Goal: Task Accomplishment & Management: Manage account settings

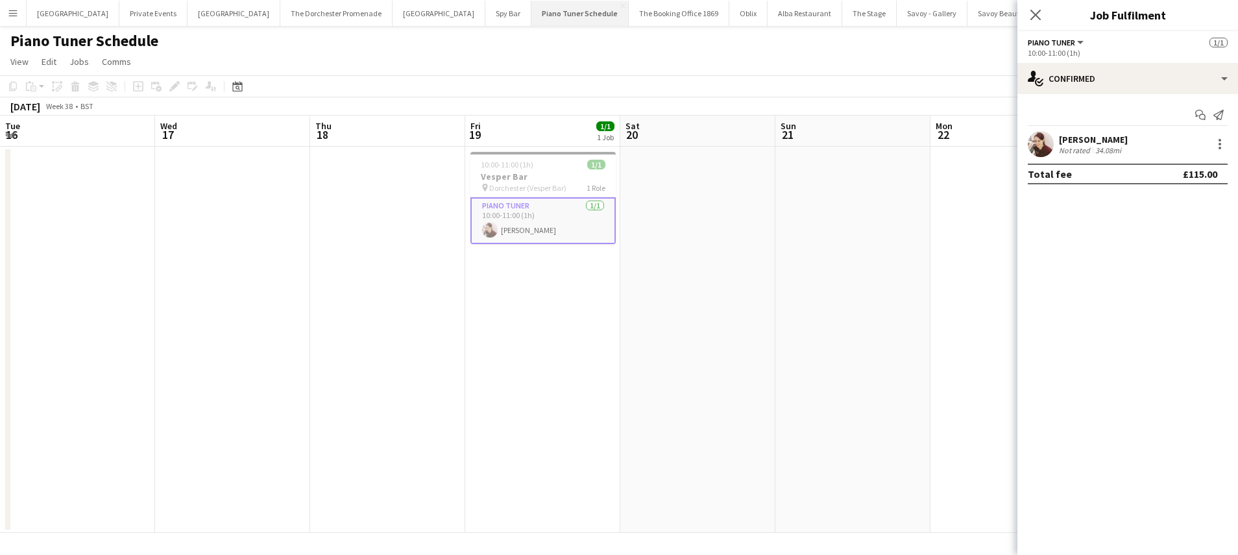
scroll to position [0, 375]
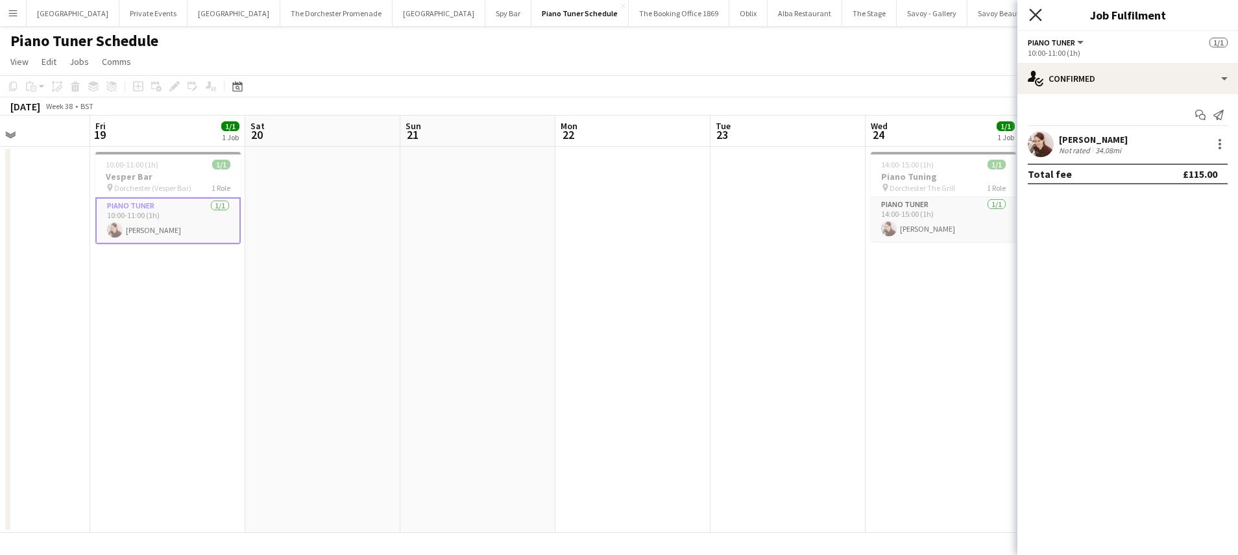
click at [1031, 15] on icon "Close pop-in" at bounding box center [1035, 14] width 12 height 12
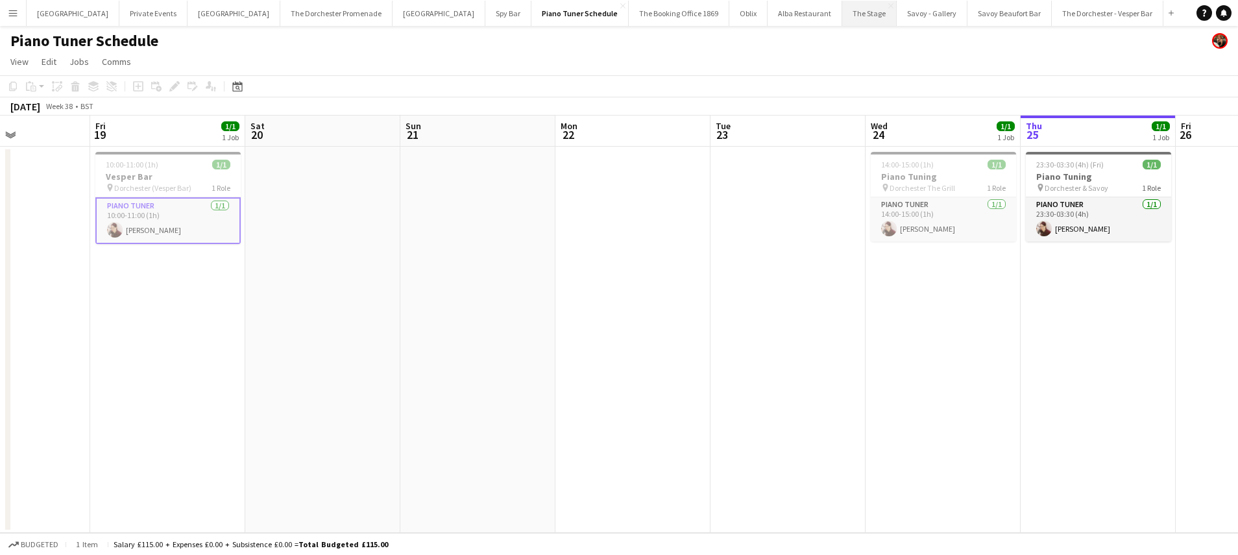
click at [842, 13] on button "The Stage Close" at bounding box center [869, 13] width 55 height 25
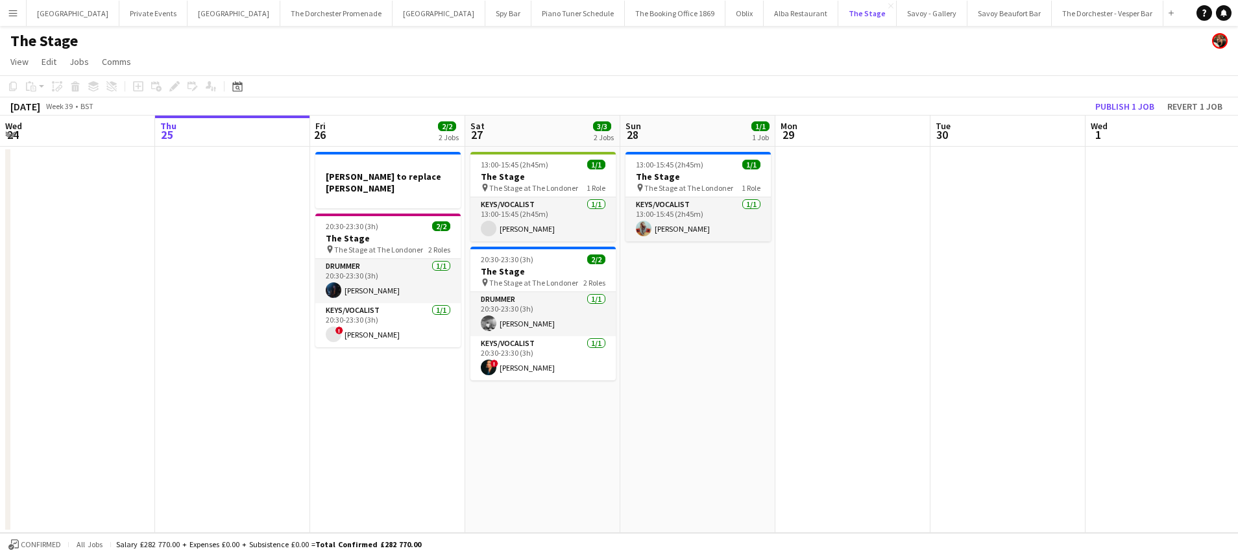
scroll to position [0, 275]
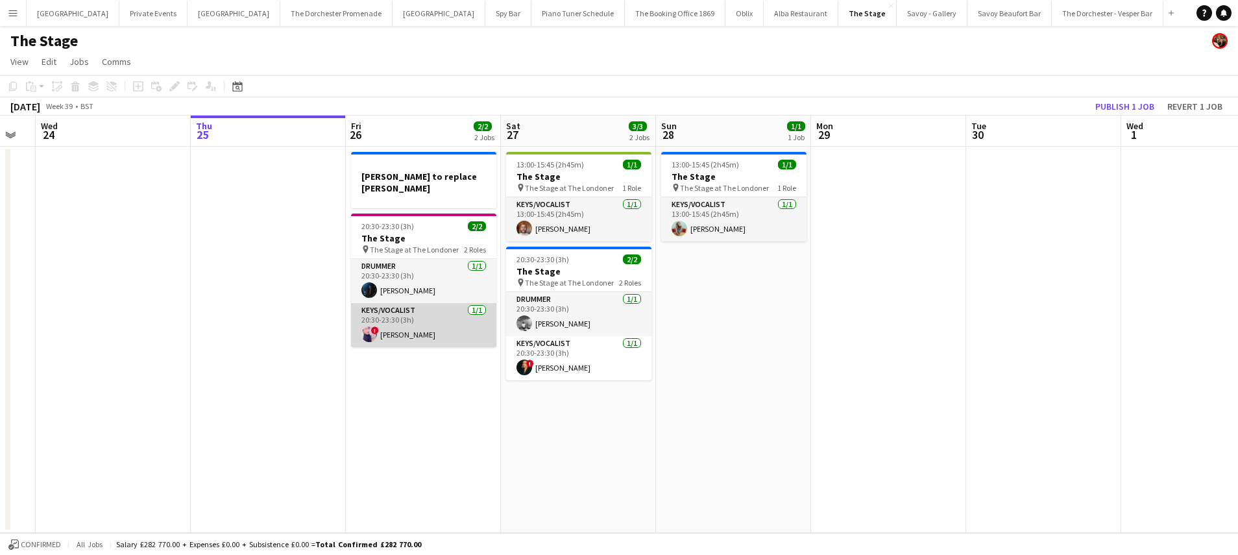
click at [431, 315] on app-card-role "Keys/Vocalist 1/1 20:30-23:30 (3h) ! Ciara Haidar" at bounding box center [423, 325] width 145 height 44
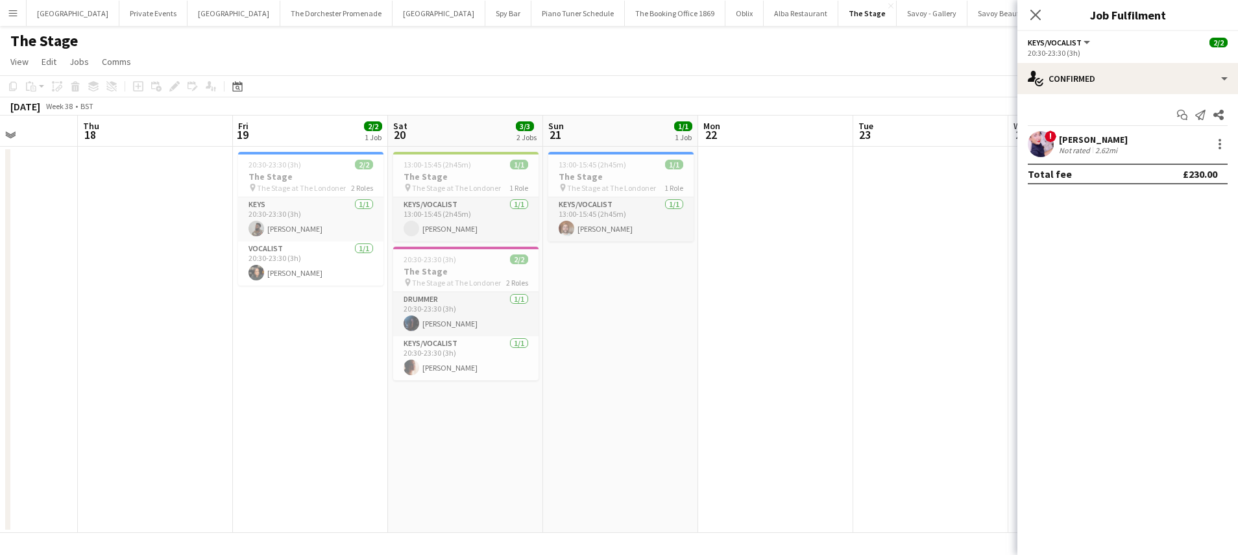
scroll to position [0, 380]
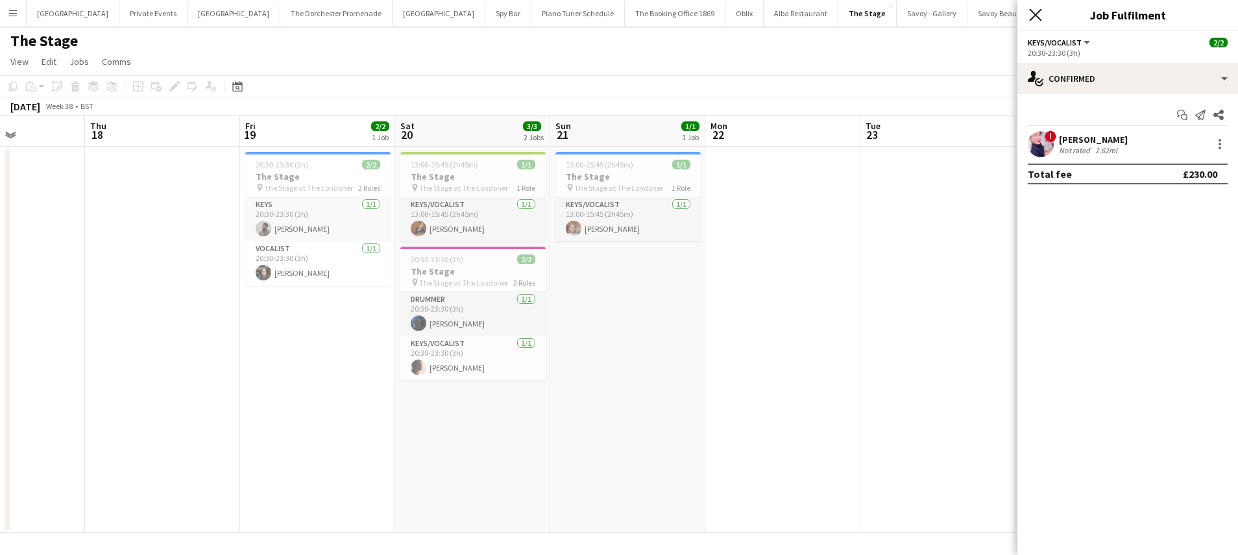
click at [1037, 13] on icon at bounding box center [1035, 14] width 12 height 12
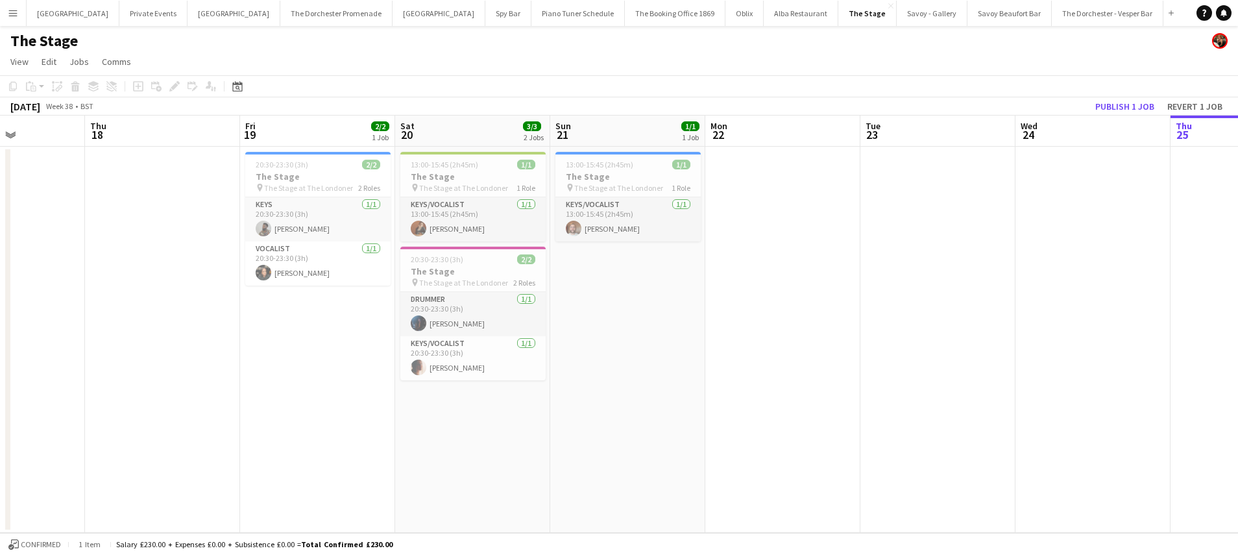
click at [14, 12] on app-icon "Menu" at bounding box center [13, 13] width 10 height 10
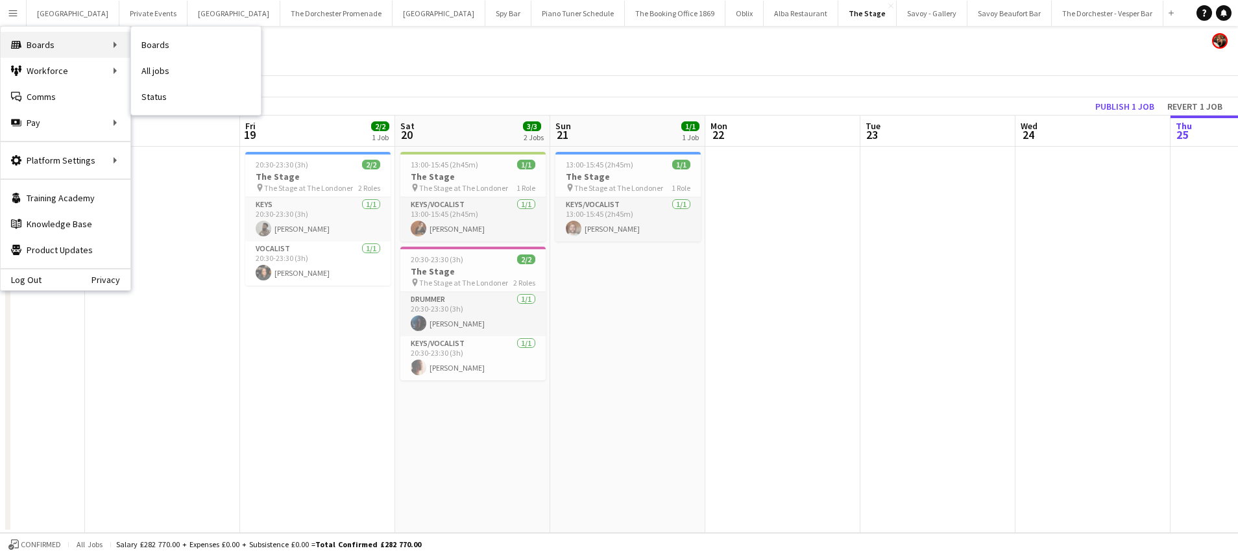
click at [130, 39] on div "Boards Boards" at bounding box center [66, 45] width 130 height 26
click at [162, 43] on link "Boards" at bounding box center [196, 45] width 130 height 26
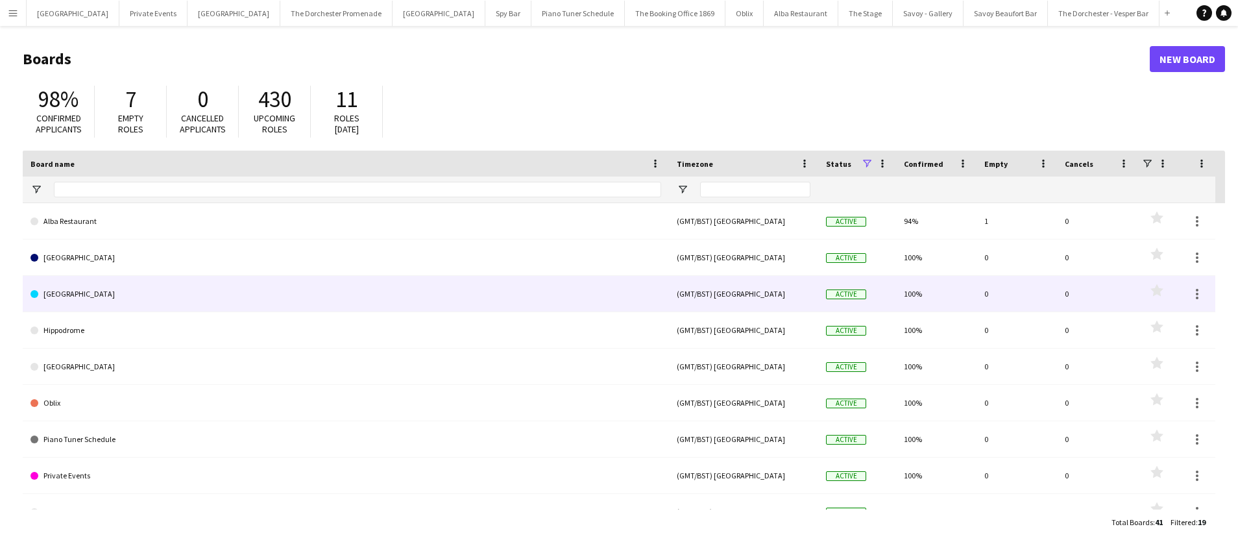
click at [150, 291] on link "Goring Hotel" at bounding box center [346, 294] width 631 height 36
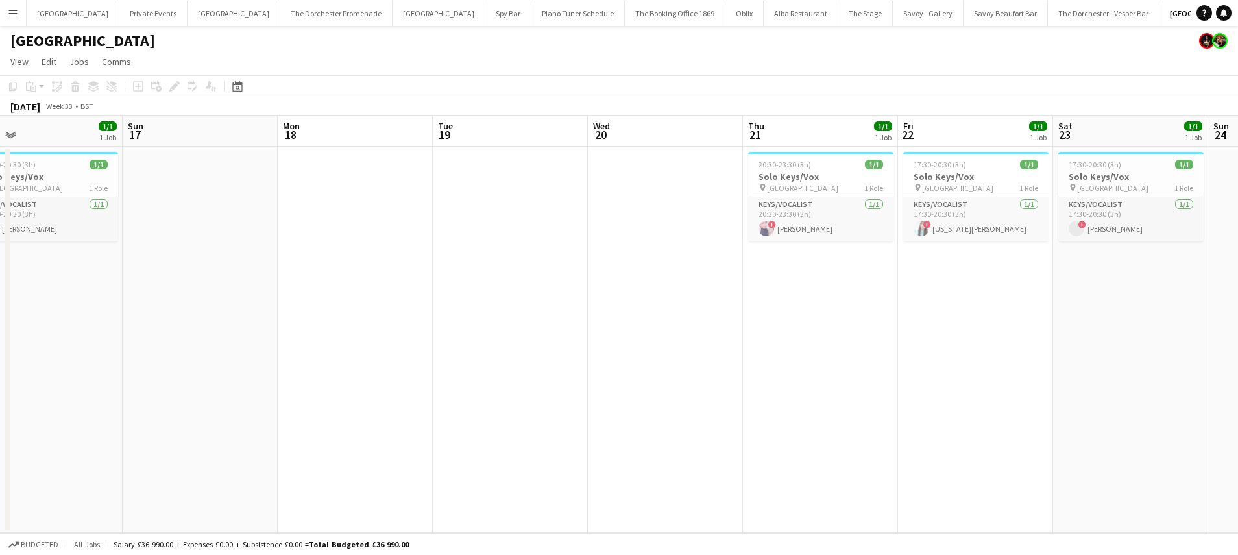
scroll to position [0, 318]
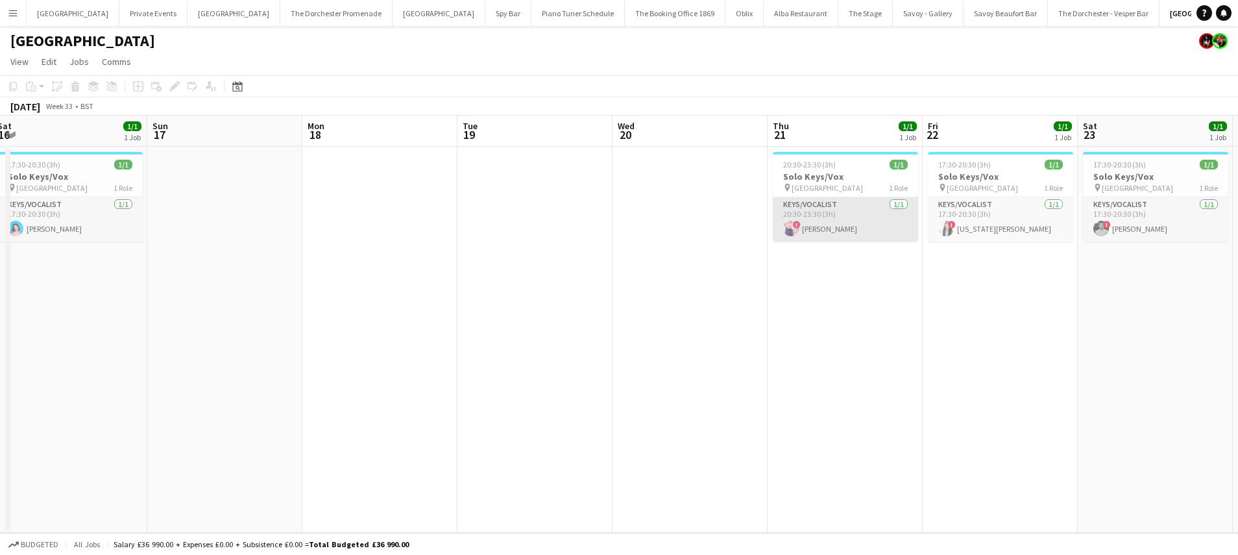
click at [865, 219] on app-card-role "Keys/Vocalist 1/1 20:30-23:30 (3h) ! Ciara Haidar" at bounding box center [845, 219] width 145 height 44
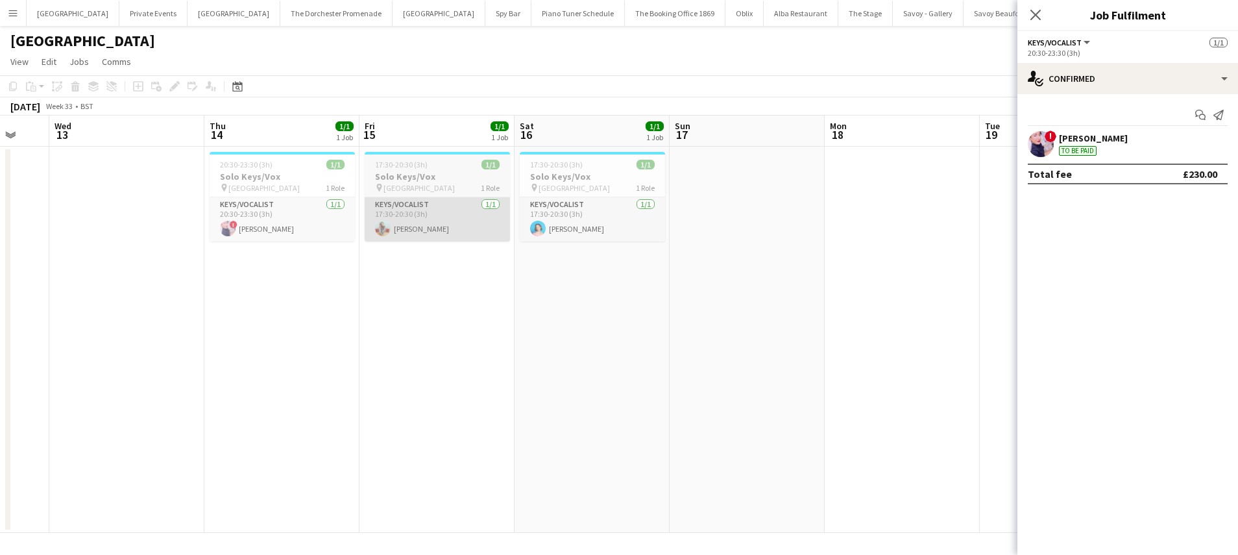
scroll to position [0, 407]
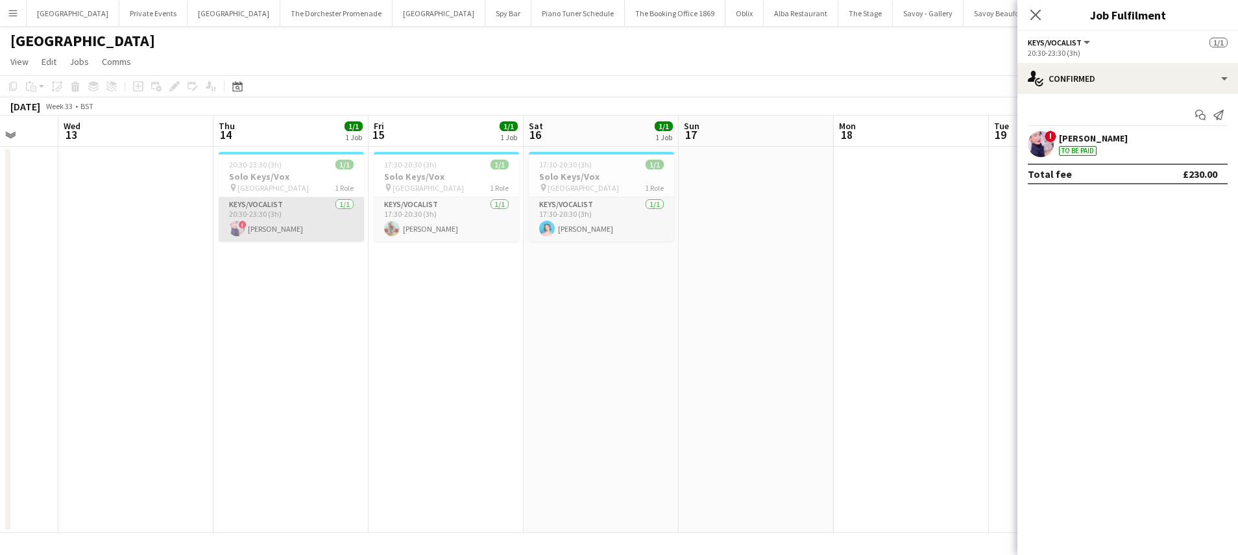
click at [322, 219] on app-card-role "Keys/Vocalist 1/1 20:30-23:30 (3h) ! Ciara Haidar" at bounding box center [291, 219] width 145 height 44
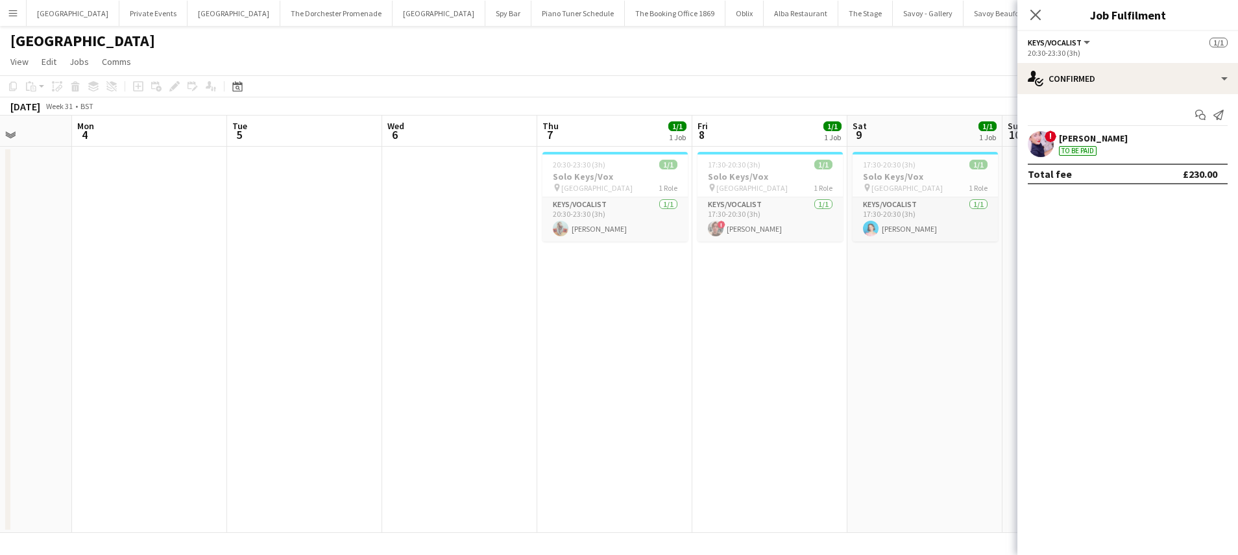
scroll to position [0, 361]
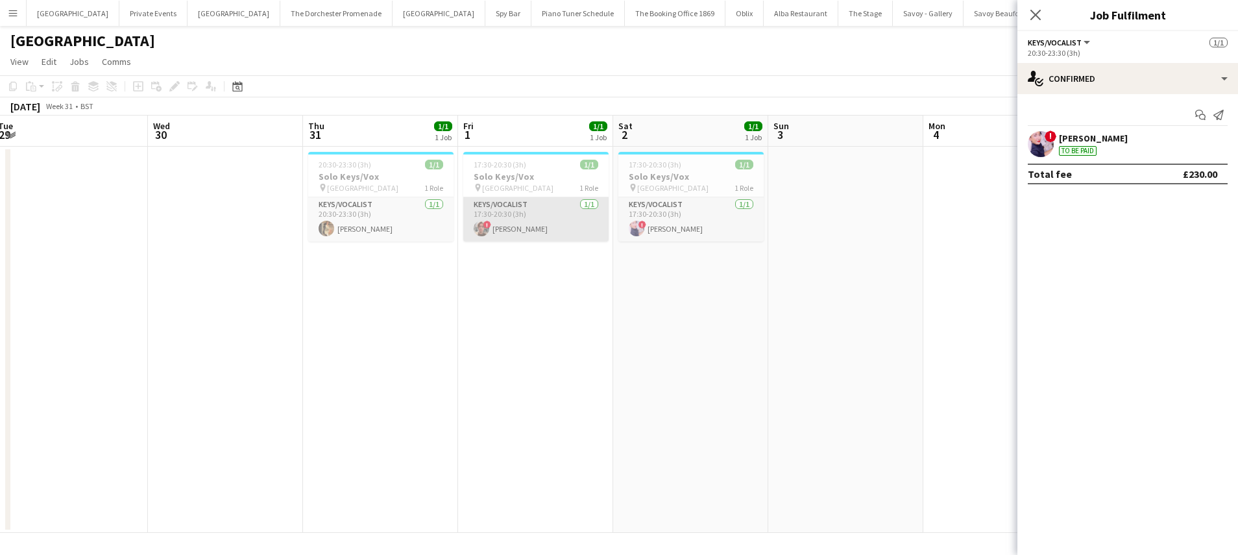
click at [562, 232] on app-card-role "Keys/Vocalist 1/1 17:30-20:30 (3h) ! James Sayer" at bounding box center [535, 219] width 145 height 44
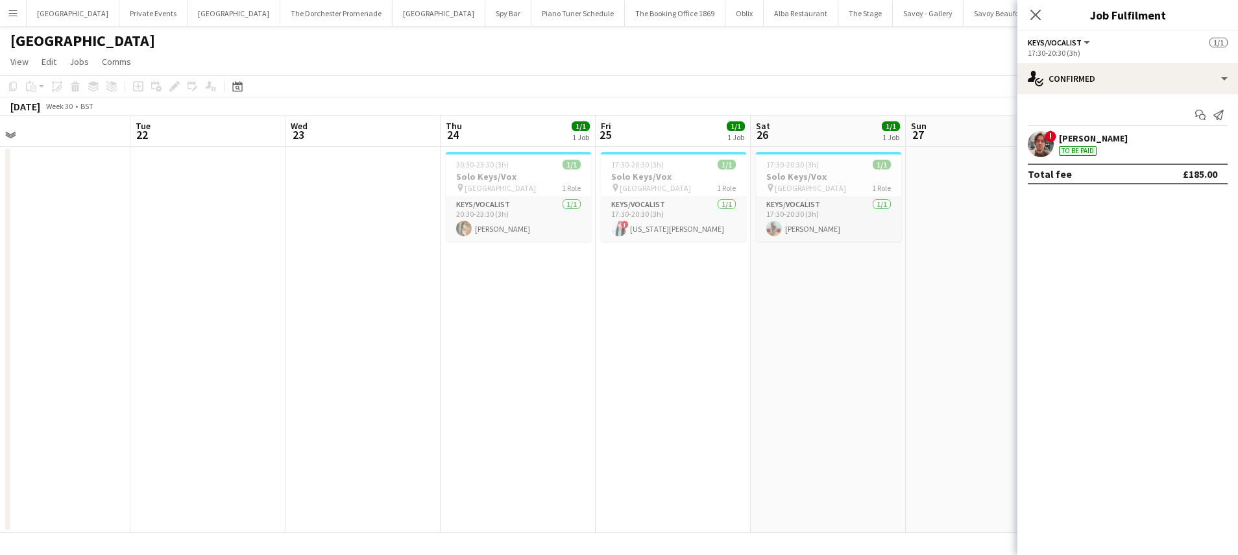
scroll to position [0, 316]
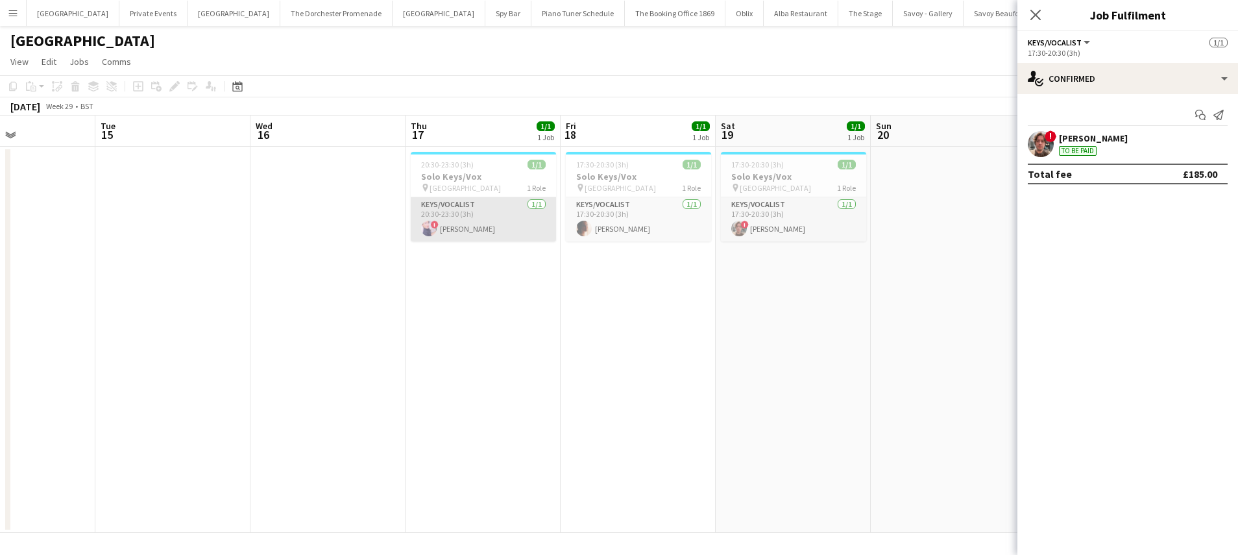
click at [505, 211] on app-card-role "Keys/Vocalist 1/1 20:30-23:30 (3h) ! Ciara Haidar" at bounding box center [483, 219] width 145 height 44
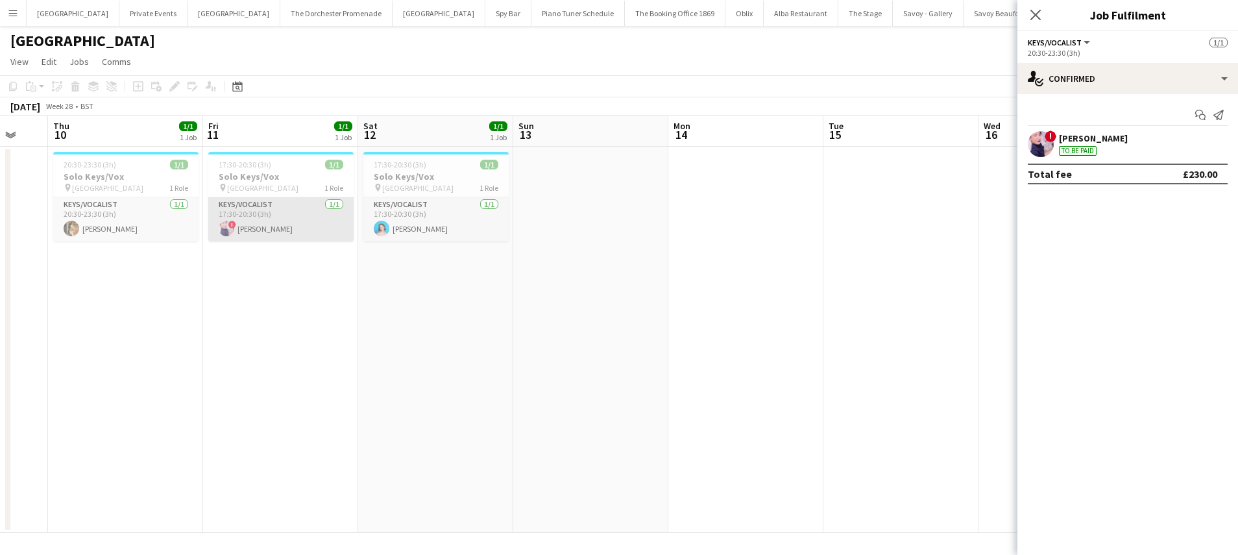
click at [291, 204] on app-card-role "Keys/Vocalist 1/1 17:30-20:30 (3h) ! Ciara Haidar" at bounding box center [280, 219] width 145 height 44
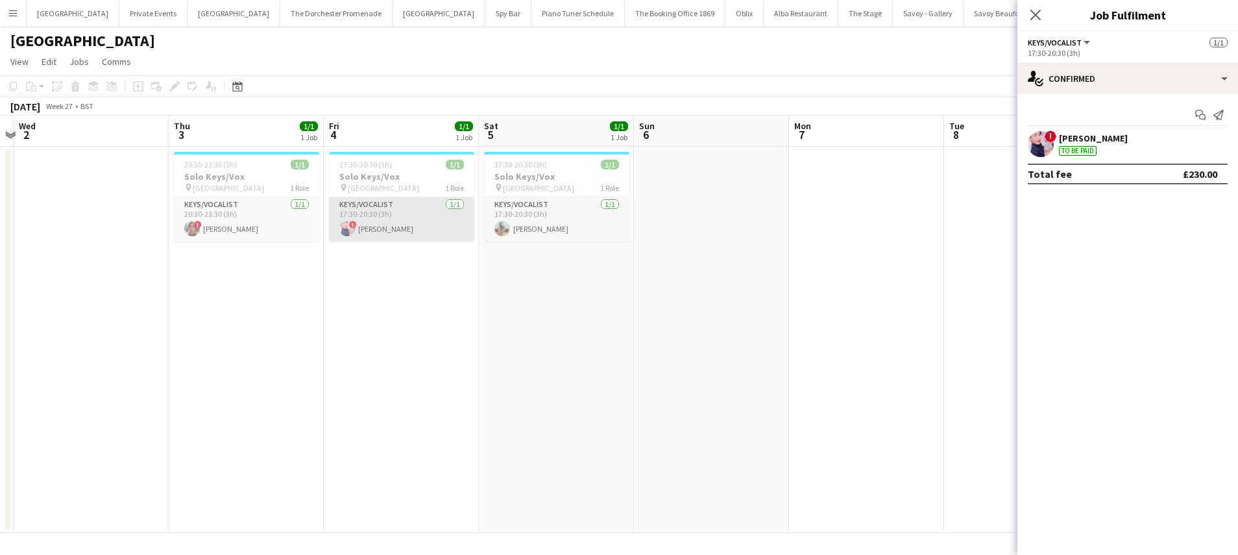
click at [396, 224] on app-card-role "Keys/Vocalist 1/1 17:30-20:30 (3h) ! Ciara Haidar" at bounding box center [401, 219] width 145 height 44
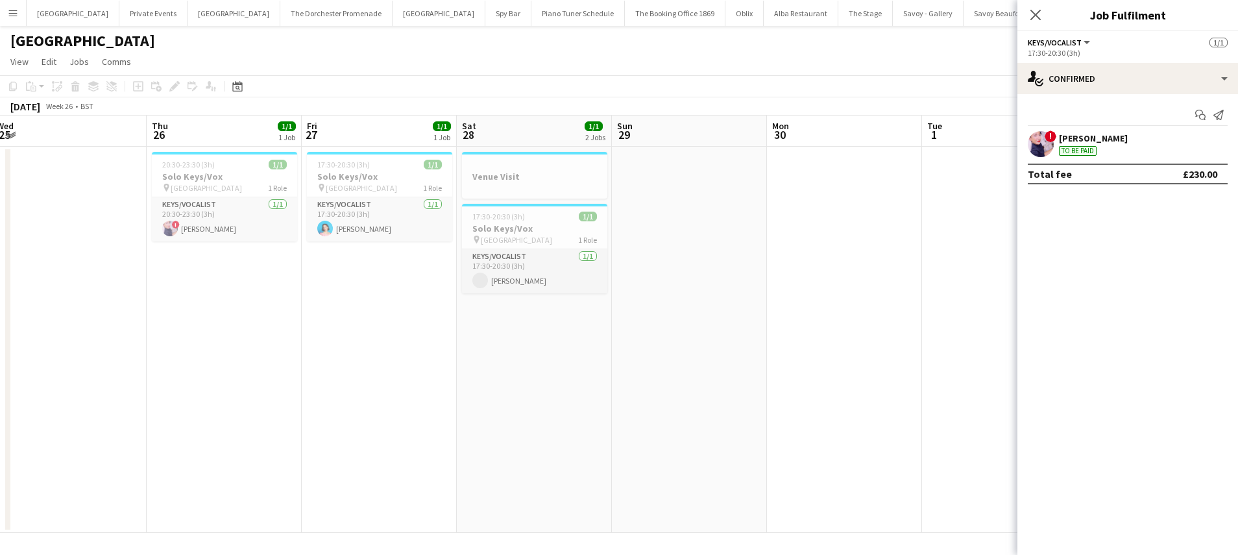
scroll to position [0, 318]
click at [249, 224] on app-card-role "Keys/Vocalist 1/1 20:30-23:30 (3h) ! Ciara Haidar" at bounding box center [225, 219] width 145 height 44
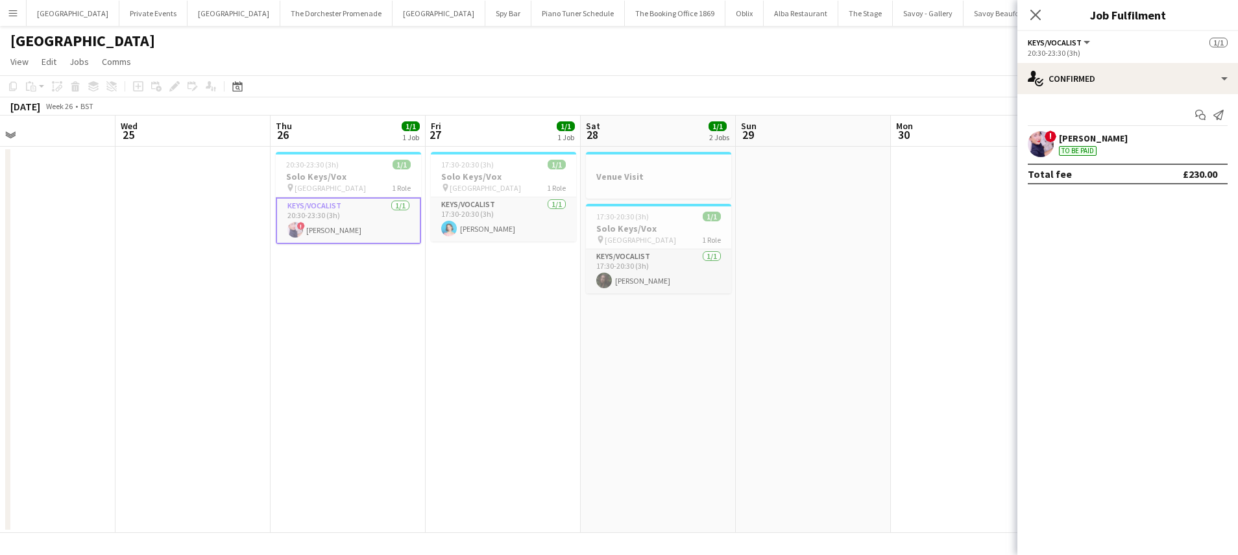
scroll to position [0, 351]
click at [618, 273] on app-card-role "Keys/Vocalist 1/1 17:30-20:30 (3h) Eliana Veinberga" at bounding box center [657, 271] width 145 height 44
click at [1041, 14] on icon "Close pop-in" at bounding box center [1035, 14] width 12 height 12
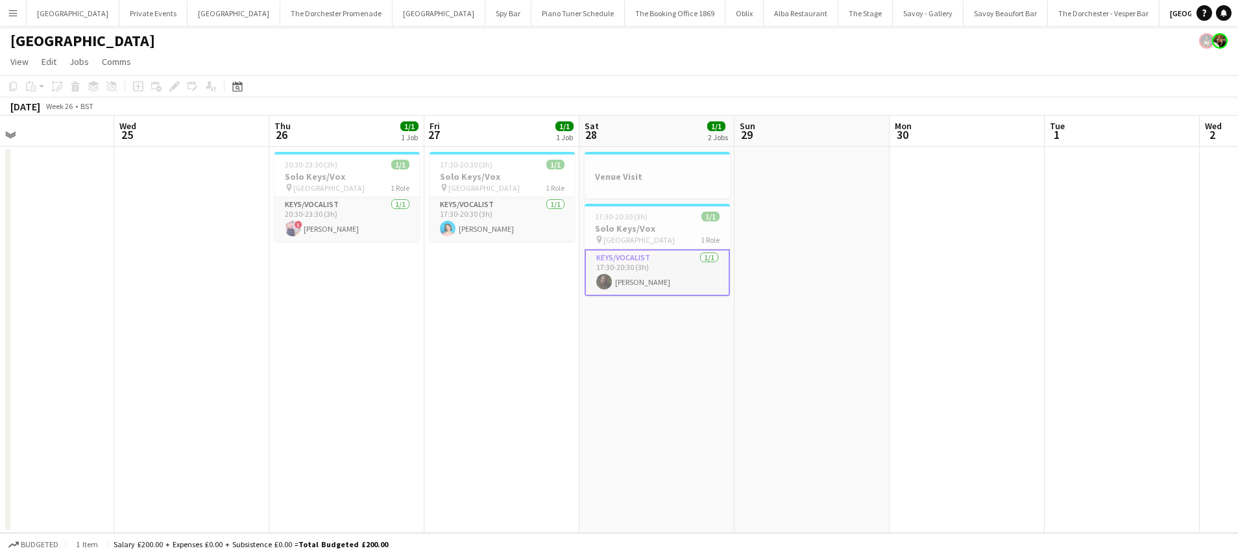
click at [15, 17] on app-icon "Menu" at bounding box center [13, 13] width 10 height 10
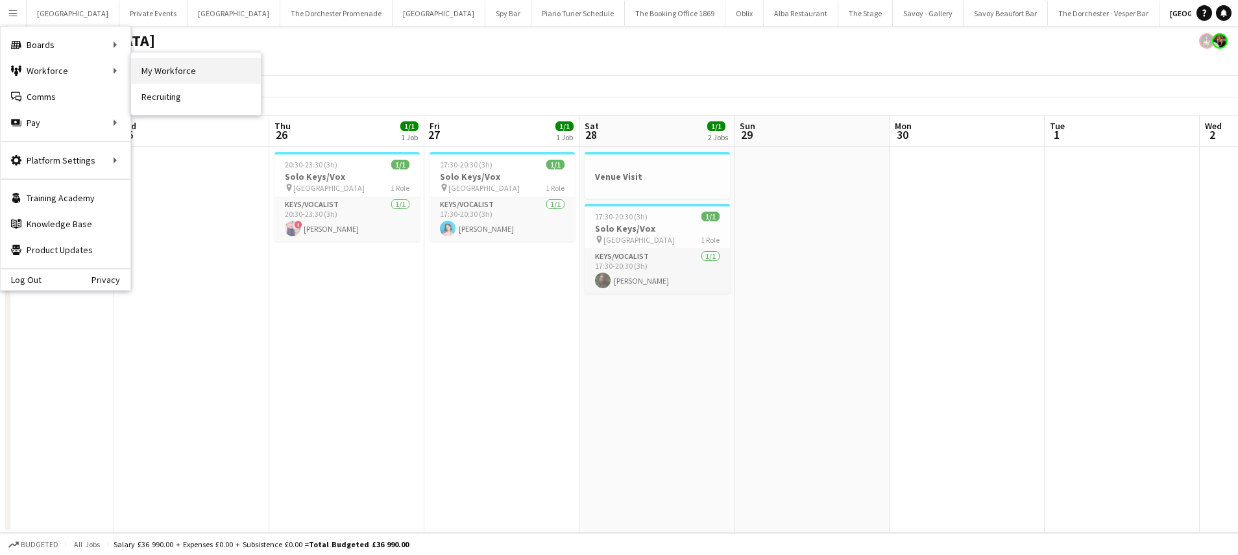
click at [167, 66] on link "My Workforce" at bounding box center [196, 71] width 130 height 26
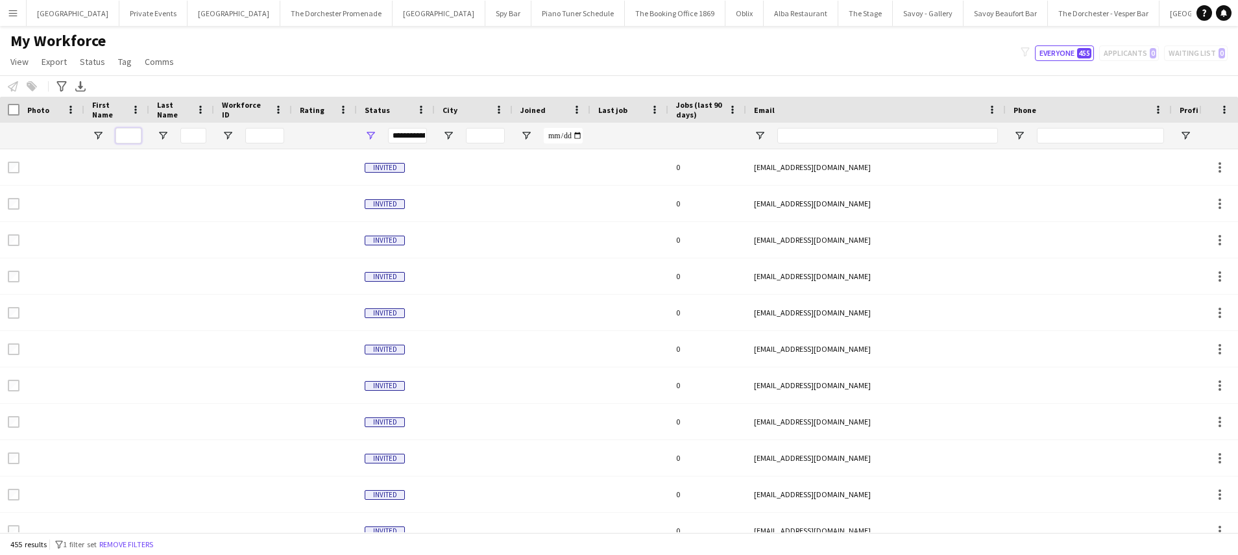
click at [124, 137] on input "First Name Filter Input" at bounding box center [129, 136] width 26 height 16
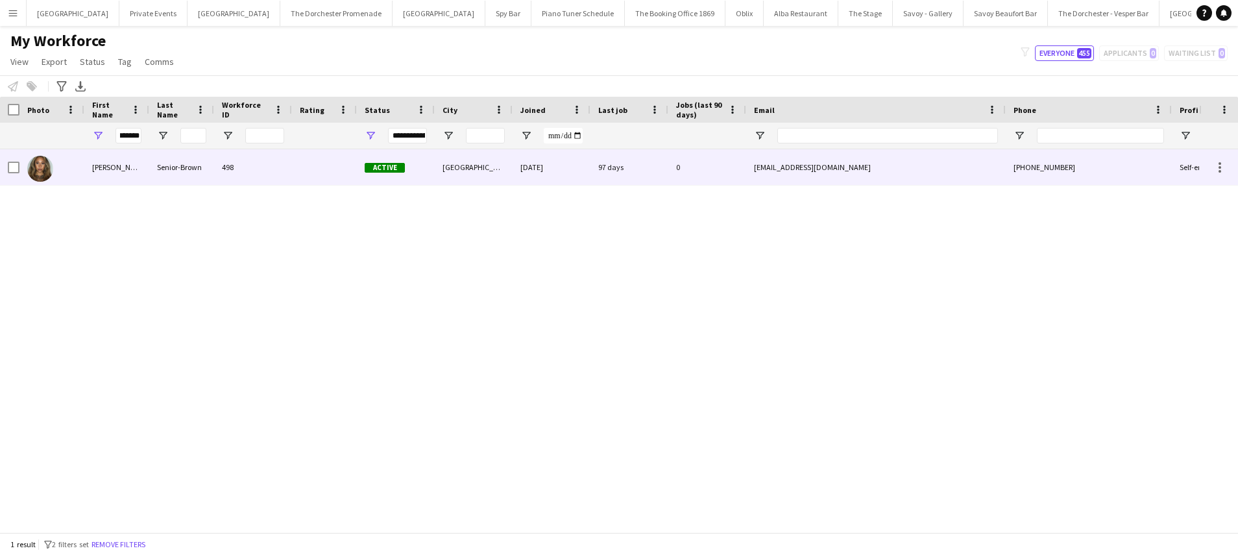
click at [134, 180] on div "Natalia" at bounding box center [116, 167] width 65 height 36
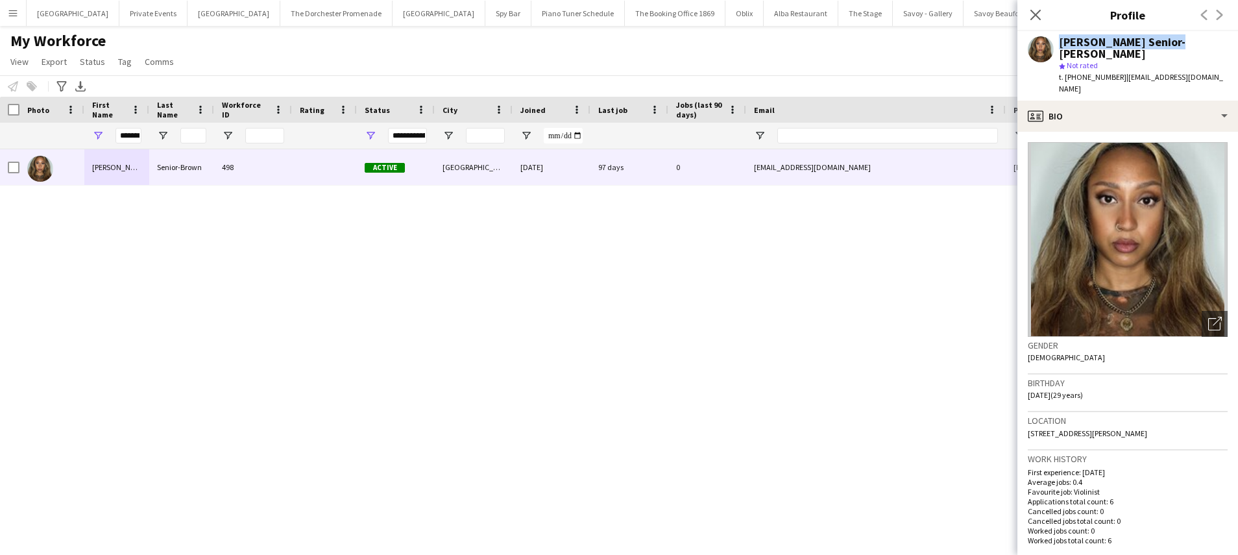
drag, startPoint x: 1175, startPoint y: 41, endPoint x: 1049, endPoint y: 46, distance: 126.0
click at [1049, 46] on div "Natalia Senior-Brown star Not rated t. +447903309578 | taliasbviola@gmail.com" at bounding box center [1128, 65] width 221 height 69
copy div "Natalia Senior-Brown"
drag, startPoint x: 120, startPoint y: 135, endPoint x: 160, endPoint y: 134, distance: 39.6
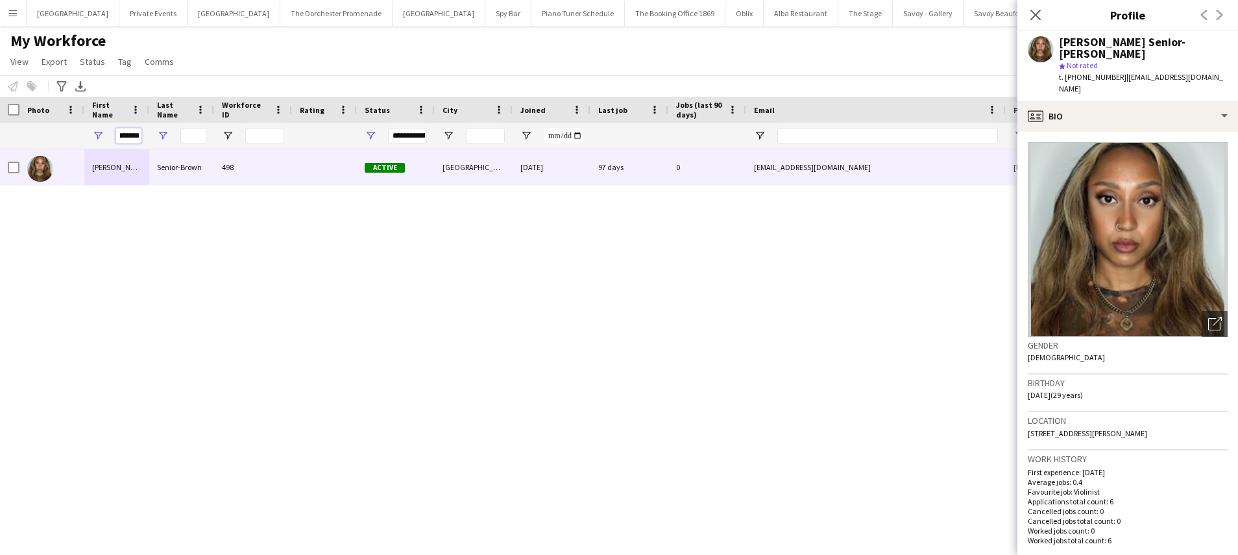
click at [160, 134] on div "*******" at bounding box center [694, 136] width 1388 height 26
type input "********"
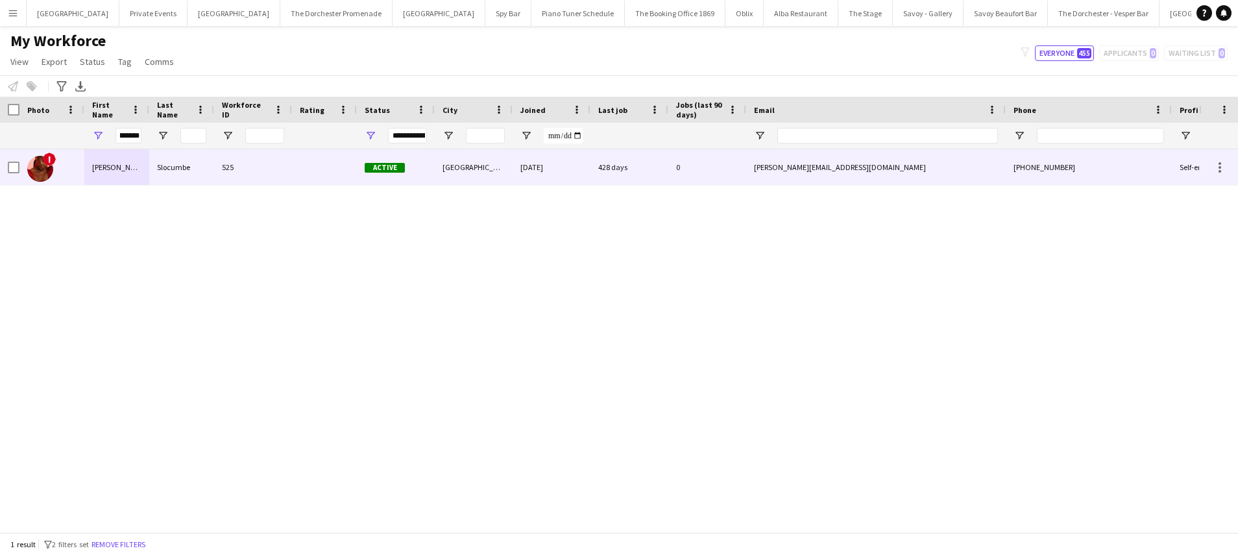
click at [175, 175] on div "Slocumbe" at bounding box center [181, 167] width 65 height 36
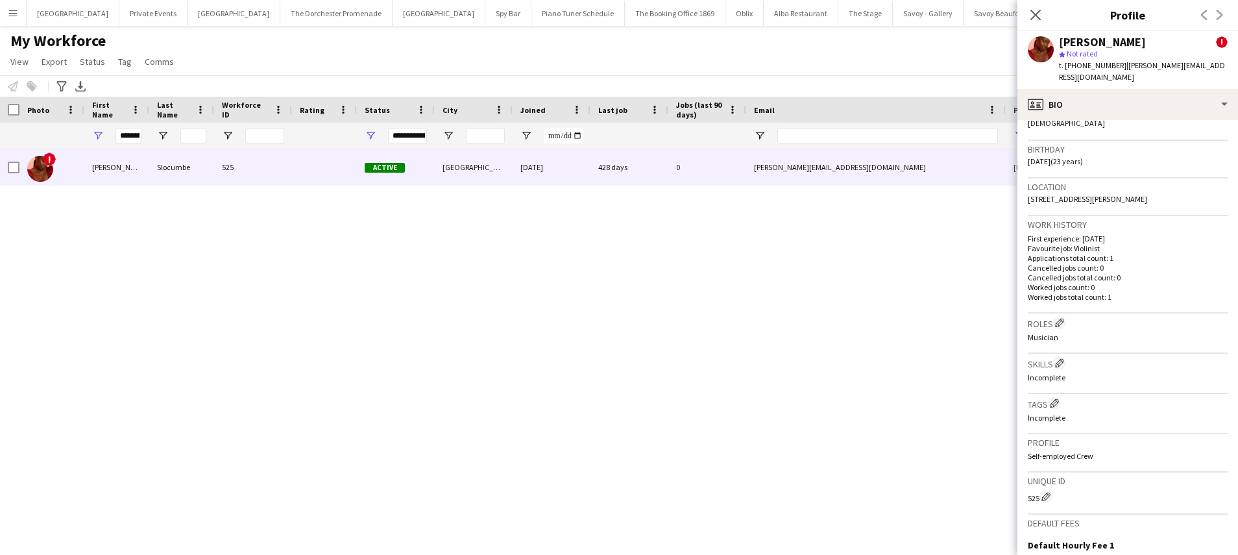
scroll to position [598, 0]
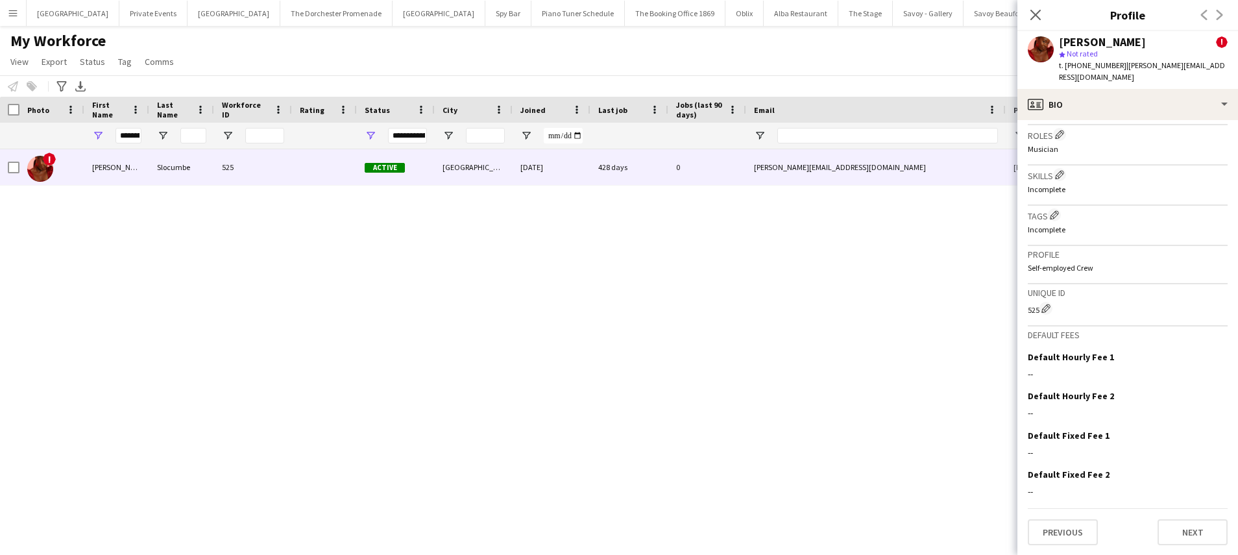
click at [1041, 52] on app-user-avatar at bounding box center [1041, 49] width 26 height 26
click at [1206, 526] on button "Next" at bounding box center [1193, 532] width 70 height 26
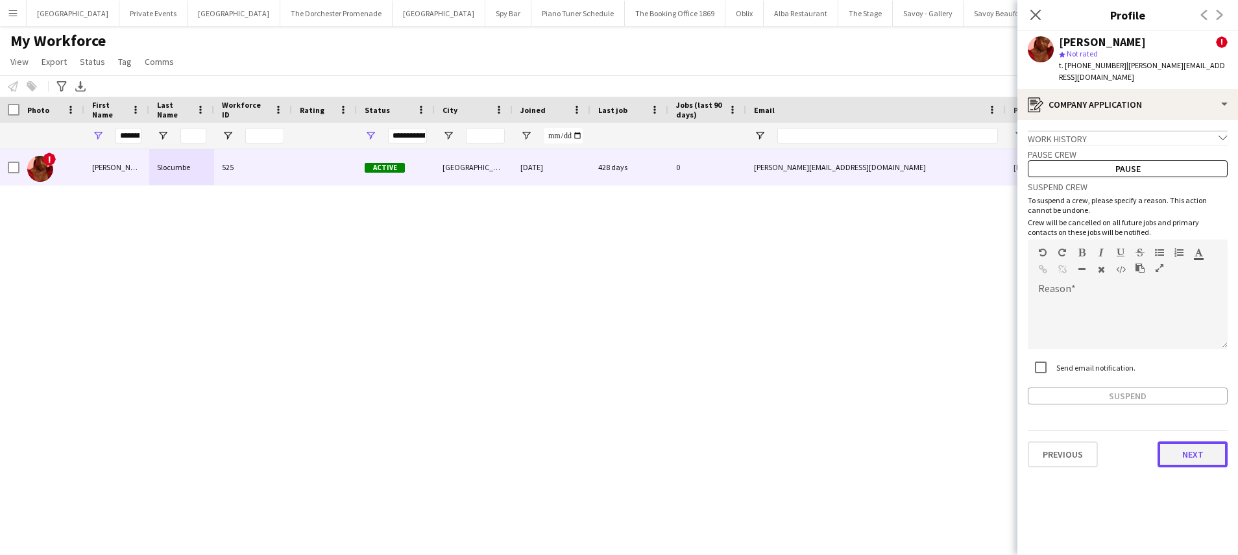
click at [1193, 448] on button "Next" at bounding box center [1193, 454] width 70 height 26
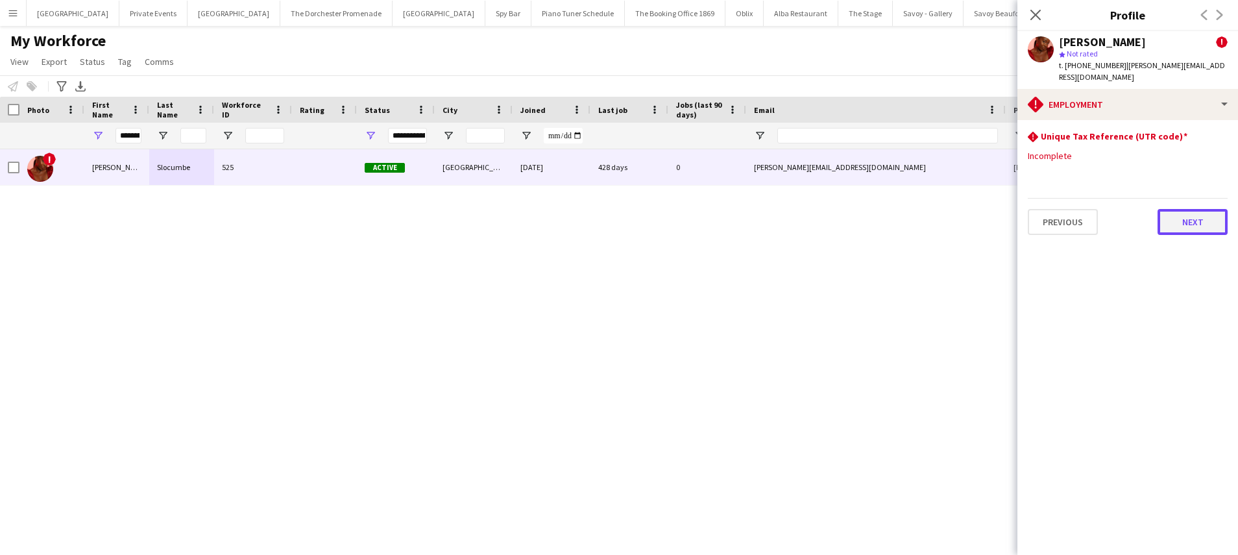
click at [1175, 221] on button "Next" at bounding box center [1193, 222] width 70 height 26
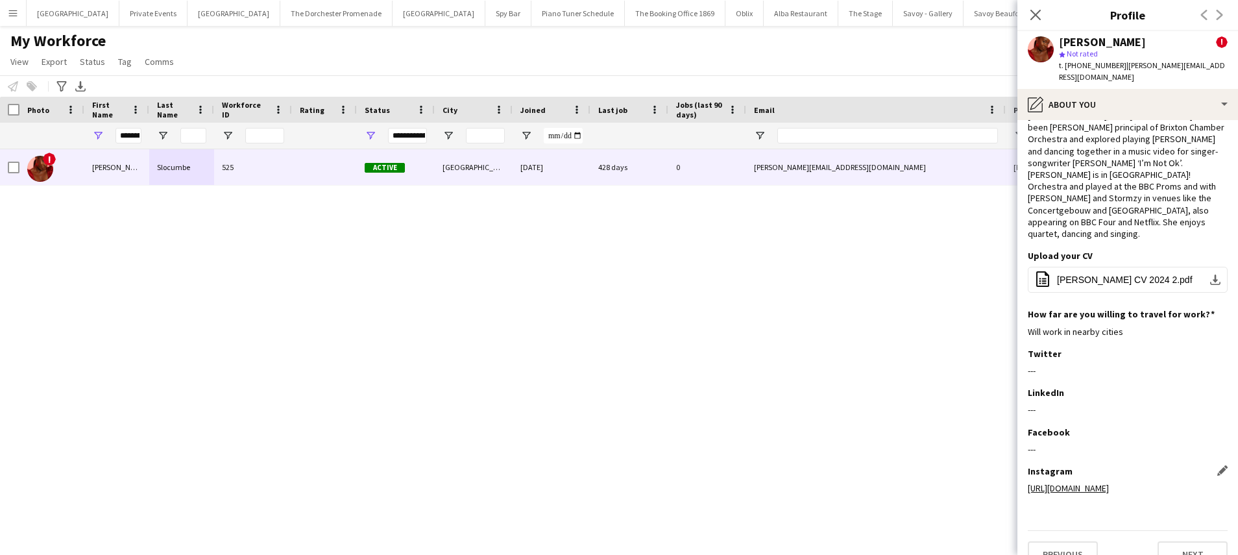
scroll to position [57, 0]
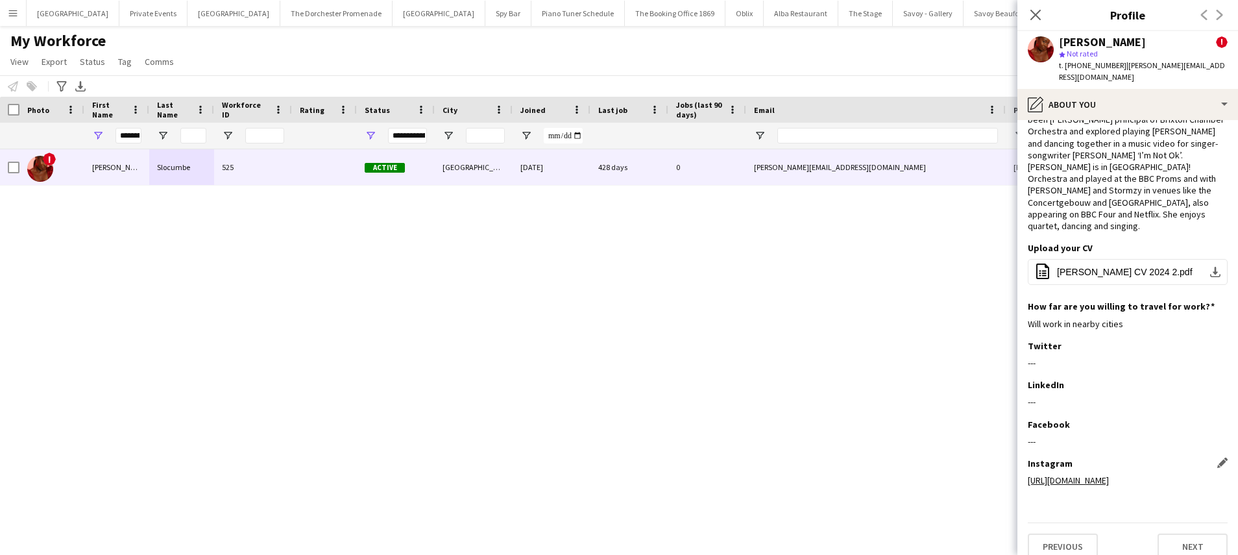
click at [1109, 474] on link "https://www.instagram.com/beatricesviola?igsh=MW52bzhldHBiZ3Nieg%3D%3D&utm_sour…" at bounding box center [1068, 480] width 81 height 12
click at [1034, 14] on icon at bounding box center [1035, 14] width 12 height 12
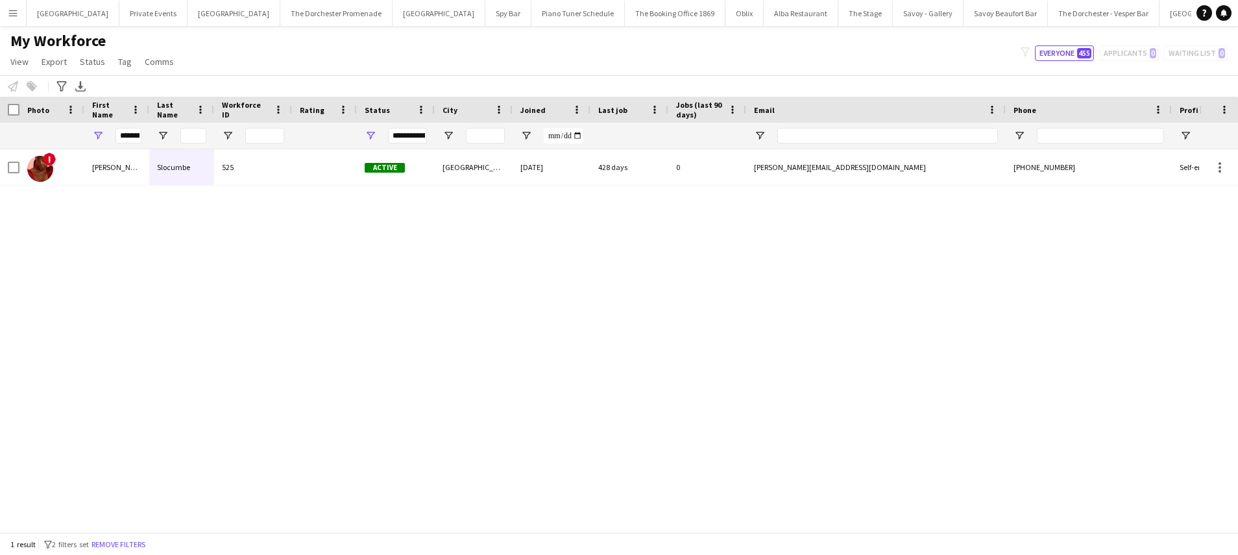
click at [14, 18] on button "Menu" at bounding box center [13, 13] width 26 height 26
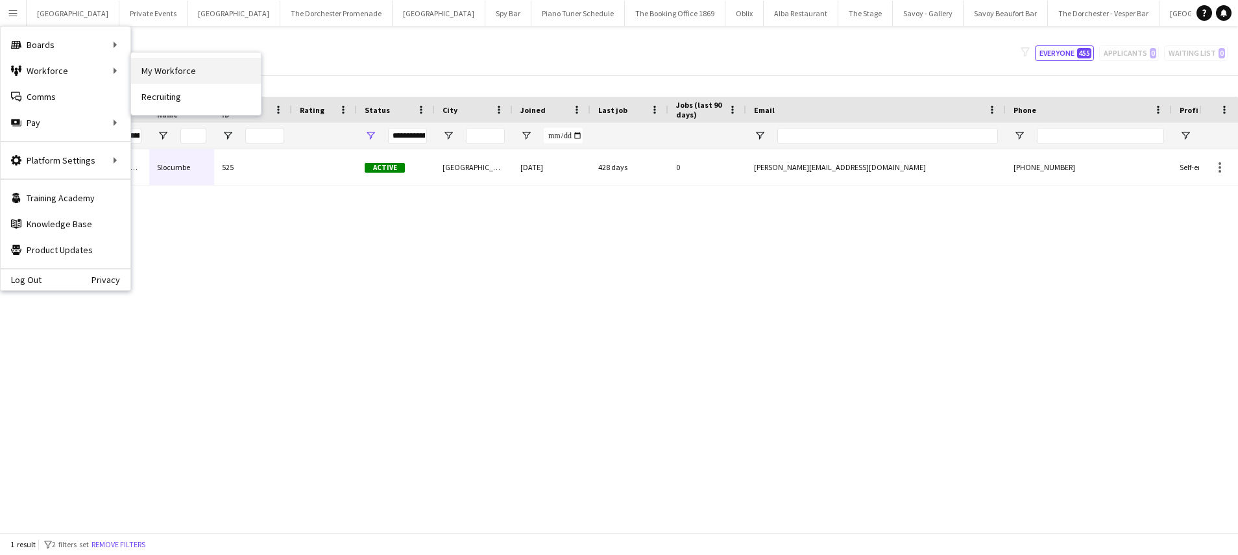
click at [161, 68] on link "My Workforce" at bounding box center [196, 71] width 130 height 26
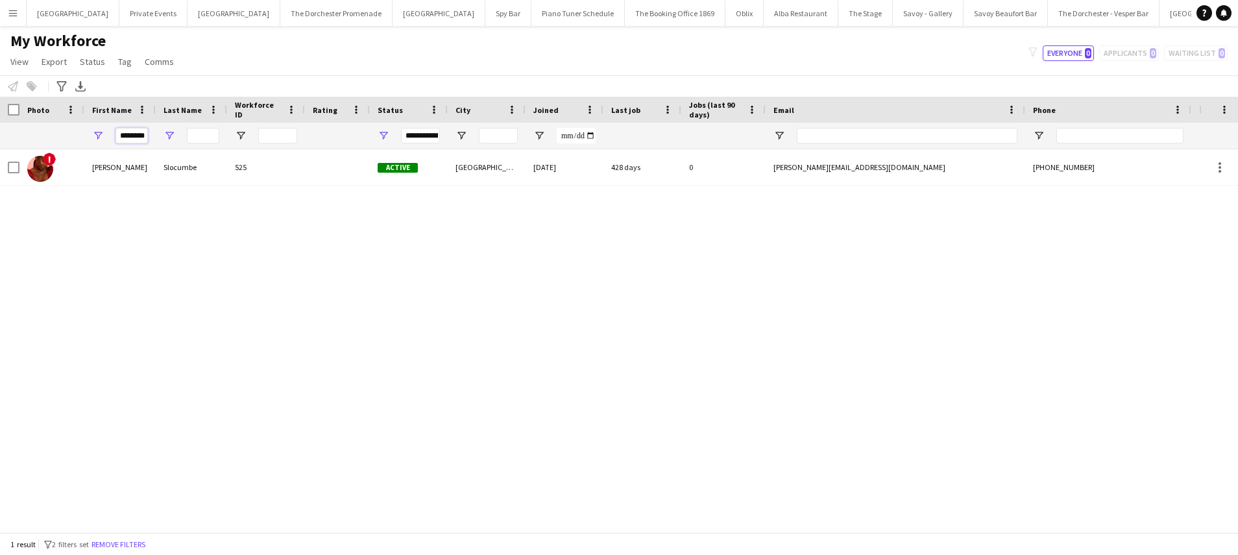
drag, startPoint x: 120, startPoint y: 138, endPoint x: 165, endPoint y: 137, distance: 45.4
click at [165, 137] on div "********" at bounding box center [703, 136] width 1407 height 26
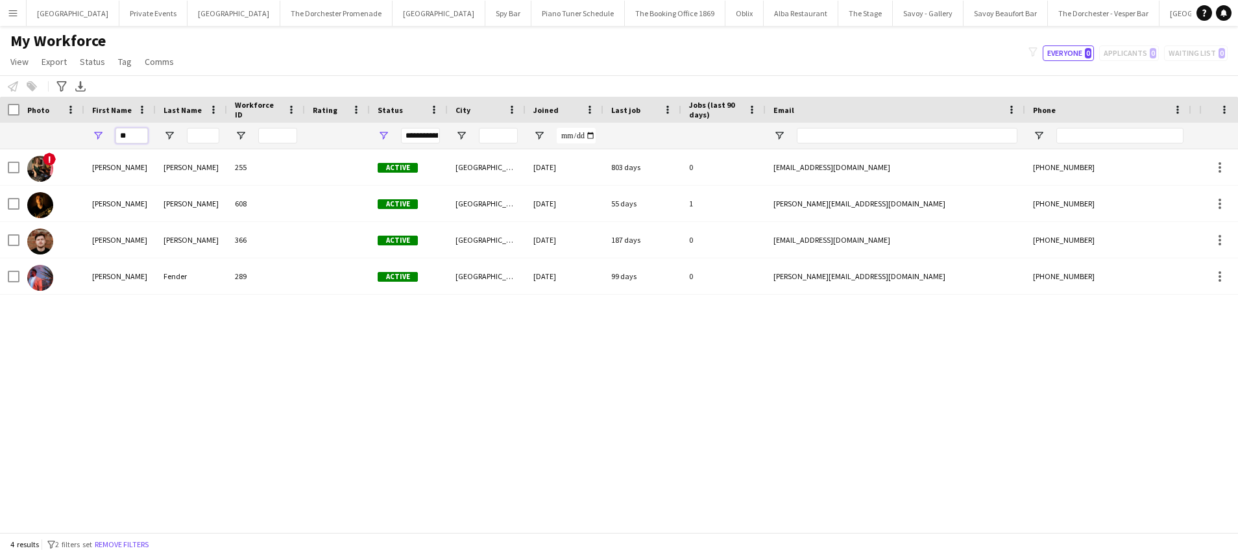
type input "*"
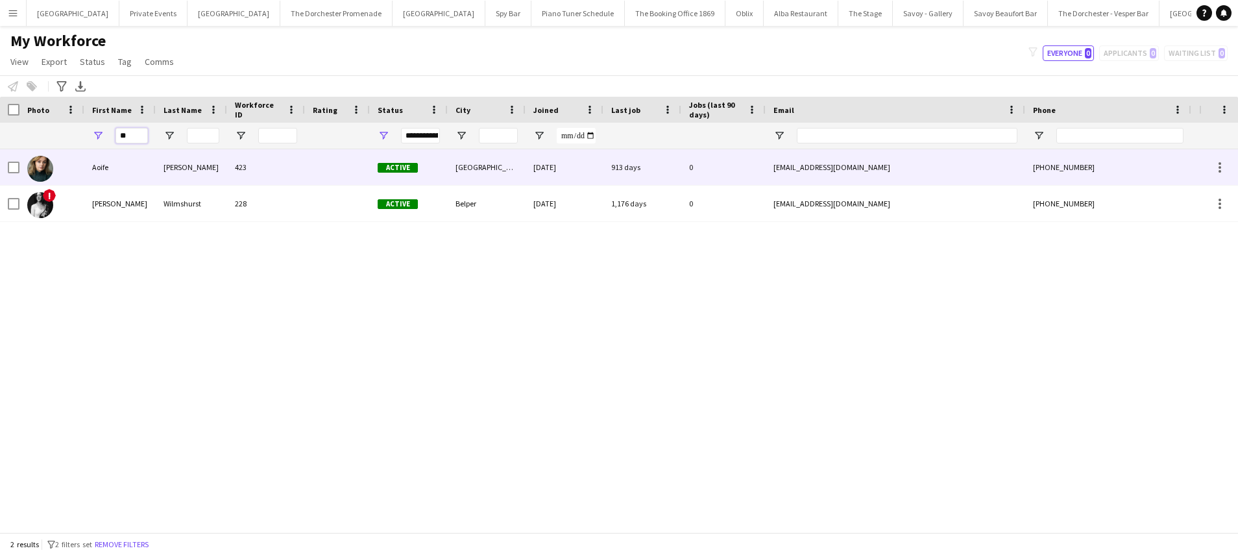
type input "**"
click at [145, 178] on div "Aoife" at bounding box center [119, 167] width 71 height 36
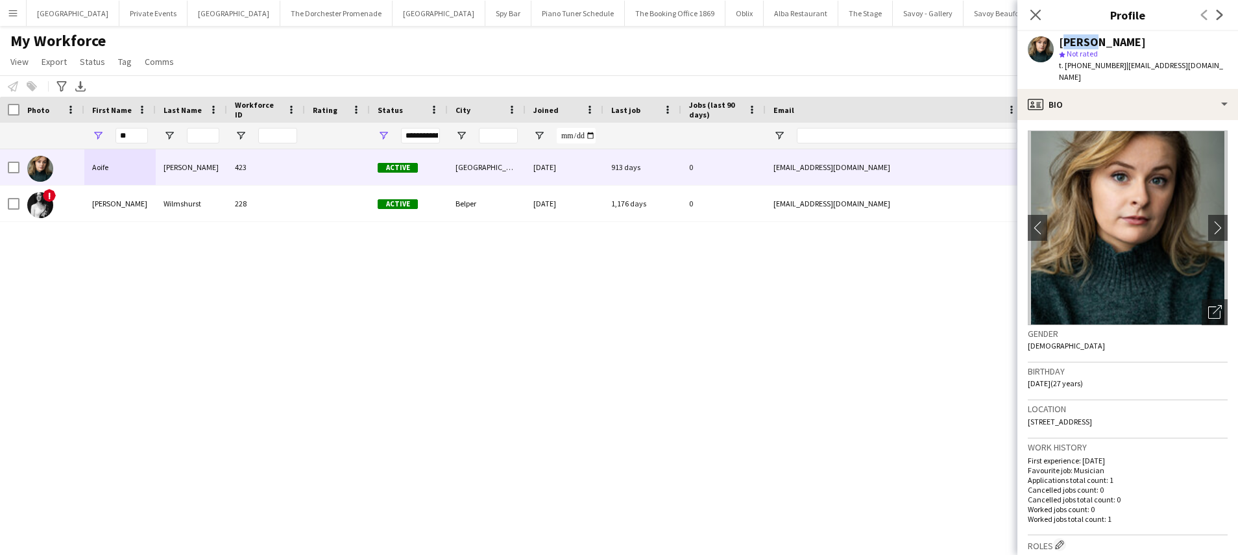
drag, startPoint x: 1059, startPoint y: 42, endPoint x: 1084, endPoint y: 43, distance: 25.3
click at [1084, 43] on div "Aoife O’Donovan" at bounding box center [1102, 42] width 87 height 12
copy div "Aoife"
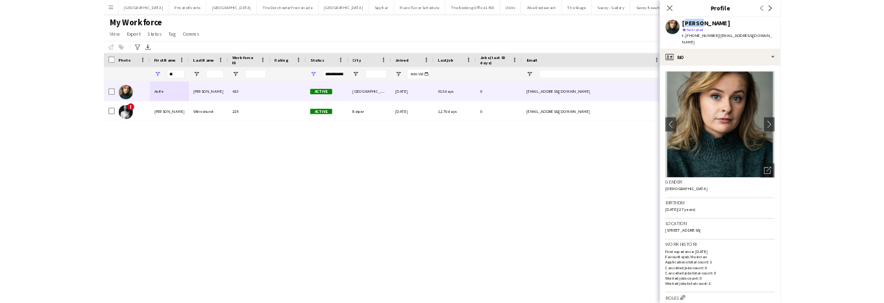
scroll to position [399, 0]
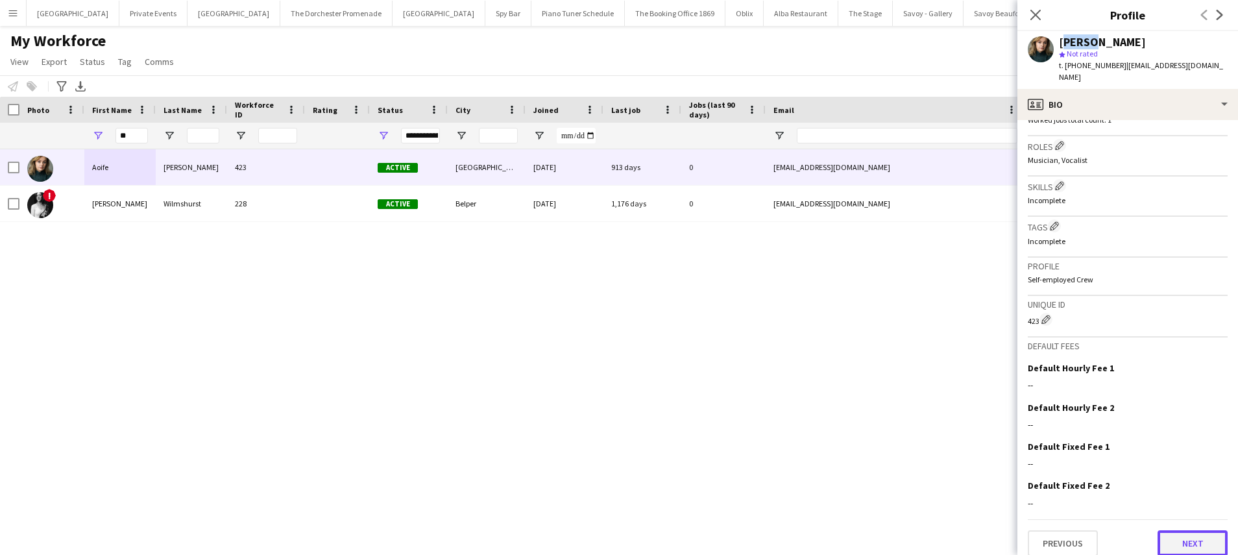
click at [1178, 530] on button "Next" at bounding box center [1193, 543] width 70 height 26
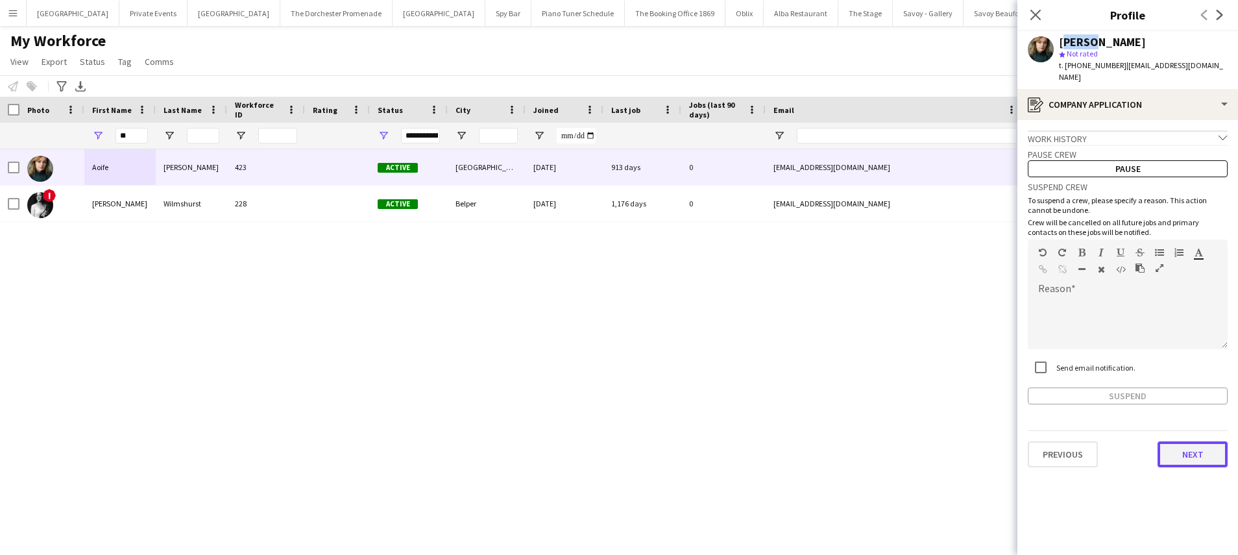
click at [1190, 446] on button "Next" at bounding box center [1193, 454] width 70 height 26
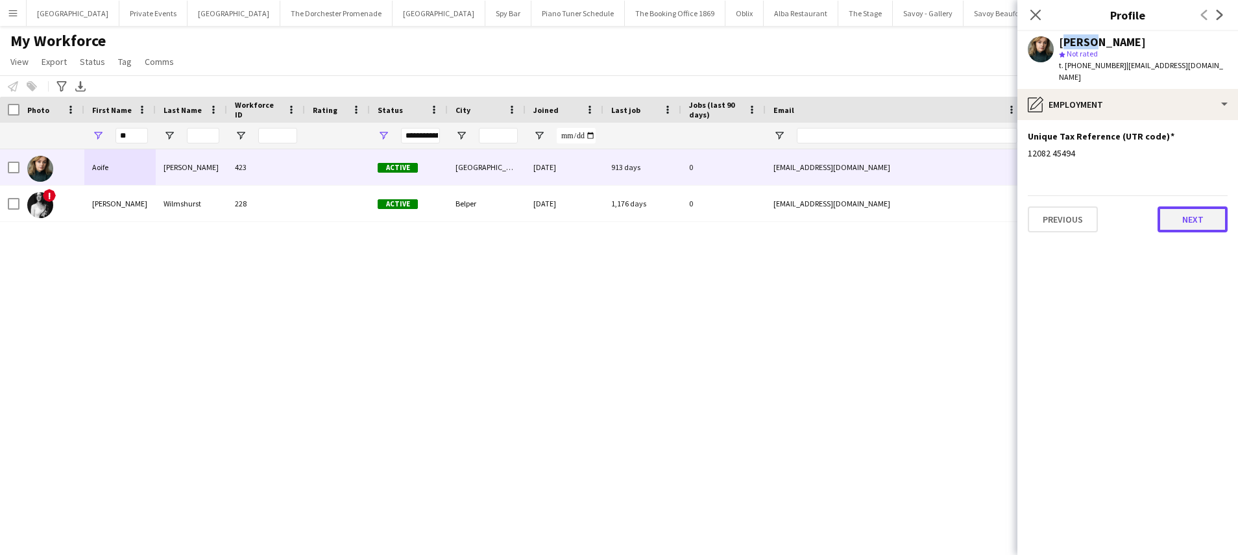
click at [1181, 216] on button "Next" at bounding box center [1193, 219] width 70 height 26
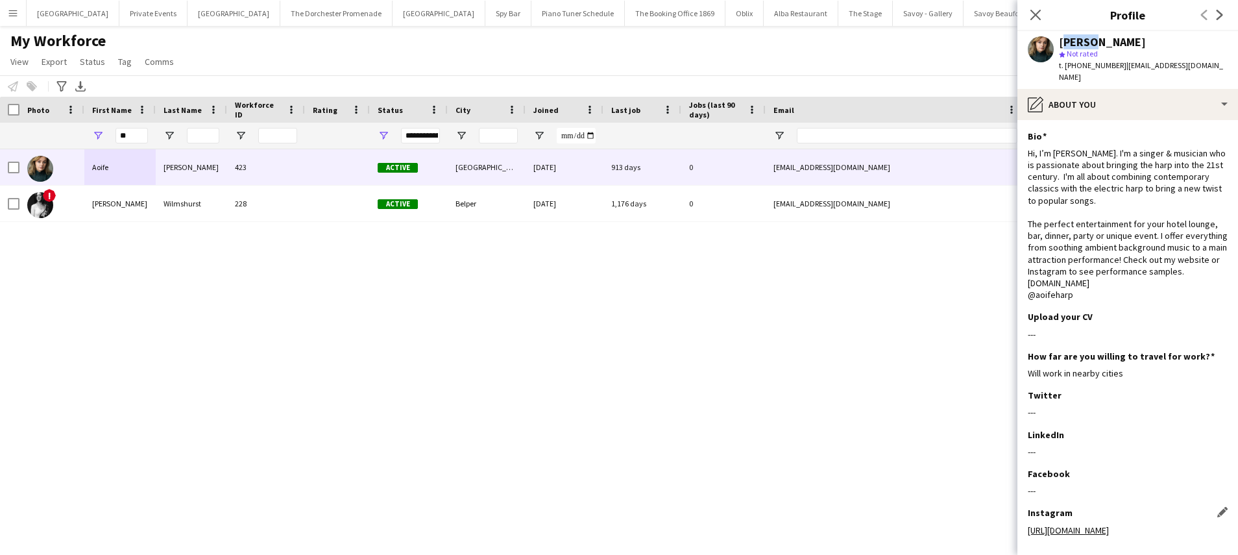
click at [1103, 524] on link "https://www.instagram.com/aoifeharp/" at bounding box center [1068, 530] width 81 height 12
drag, startPoint x: 1171, startPoint y: 42, endPoint x: 1060, endPoint y: 39, distance: 110.4
click at [1060, 39] on div "Aoife O’Donovan" at bounding box center [1143, 42] width 169 height 12
copy div "Aoife O’Donovan"
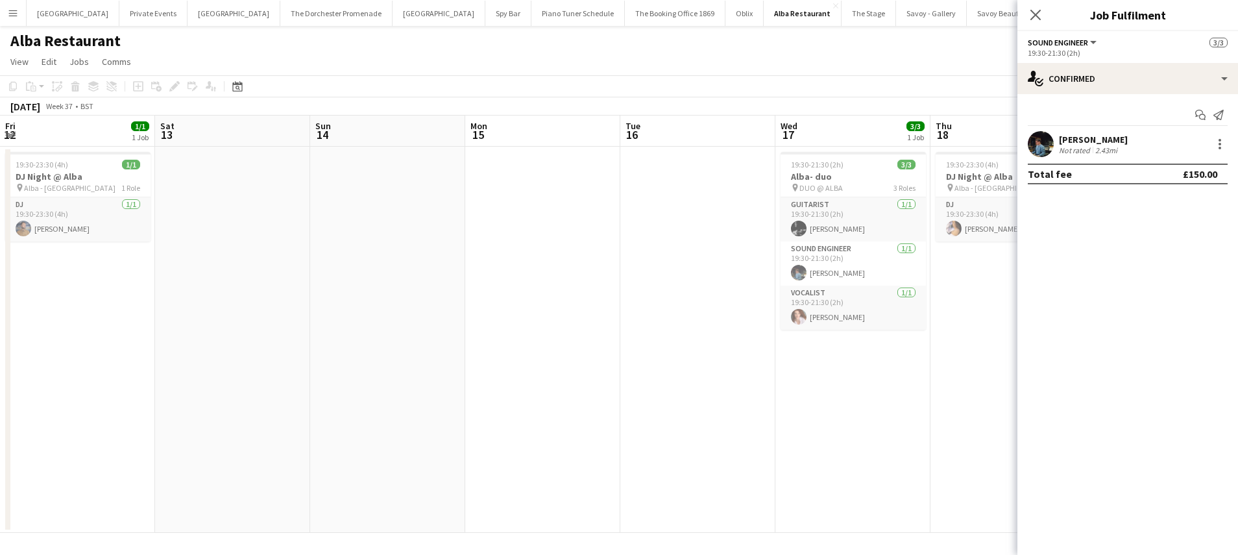
scroll to position [0, 444]
